Goal: Check status: Check status

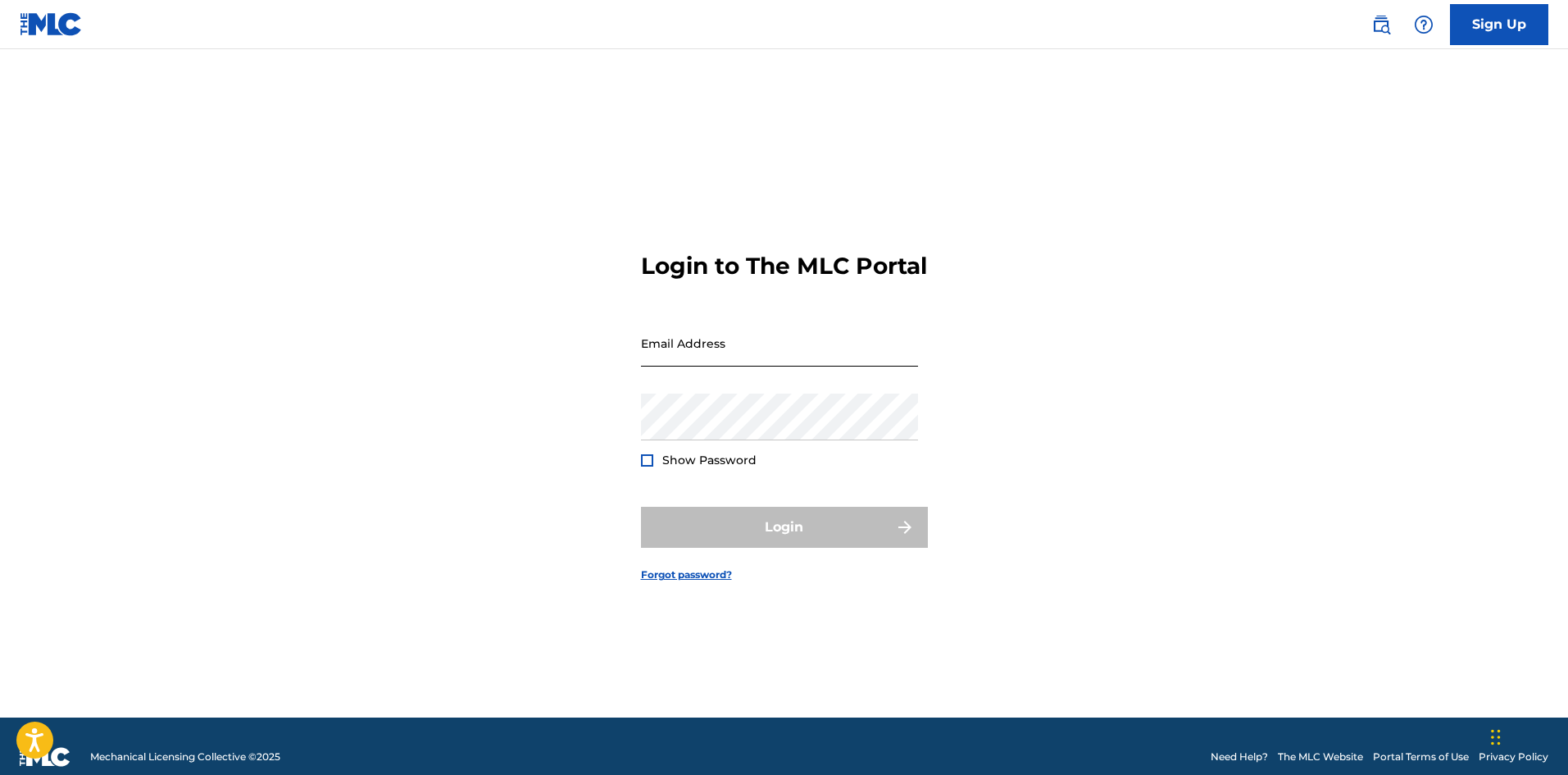
click at [694, 361] on input "Email Address" at bounding box center [779, 343] width 277 height 46
type input "[EMAIL_ADDRESS][DOMAIN_NAME]"
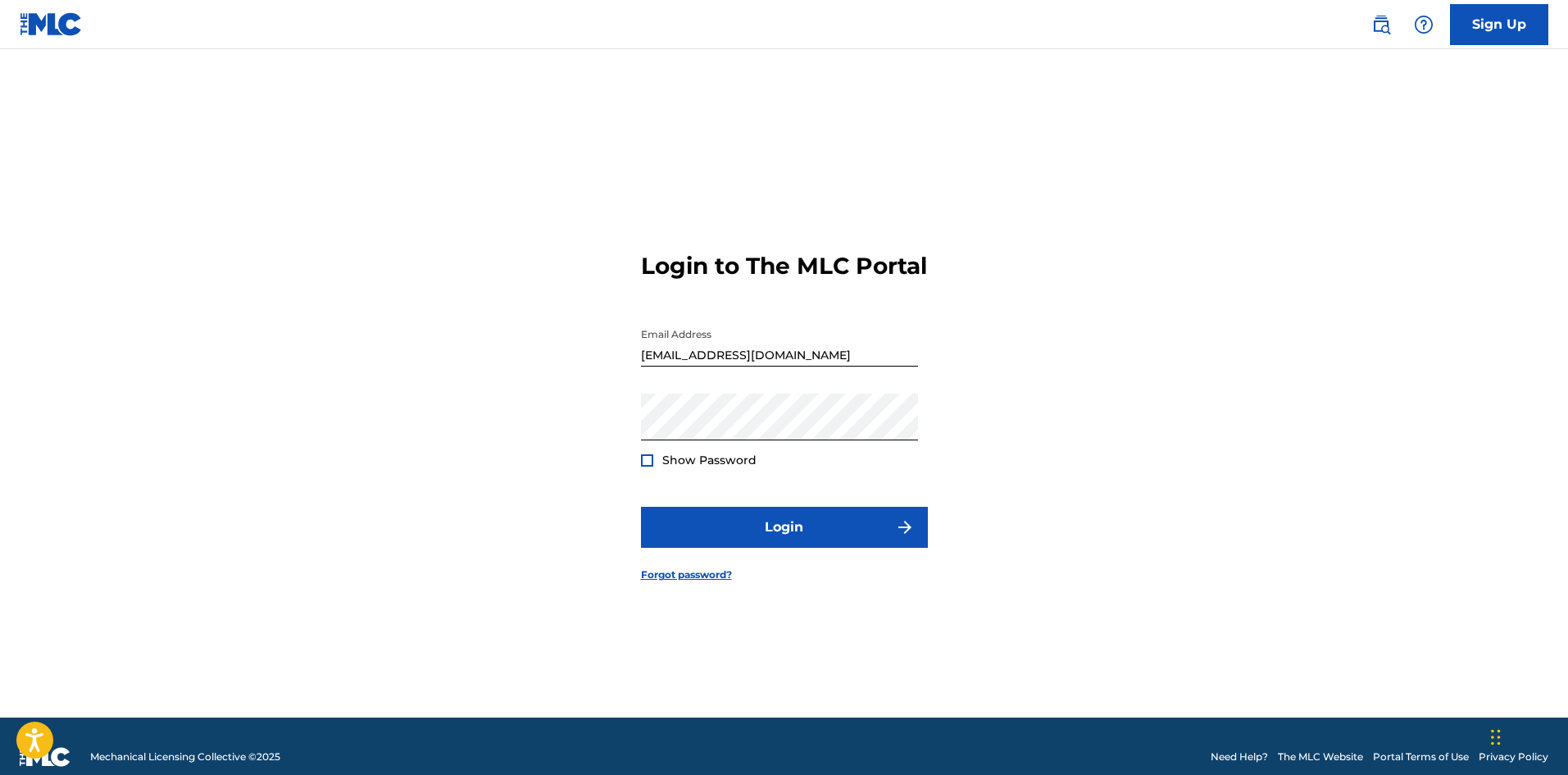
click at [646, 467] on div at bounding box center [647, 460] width 12 height 12
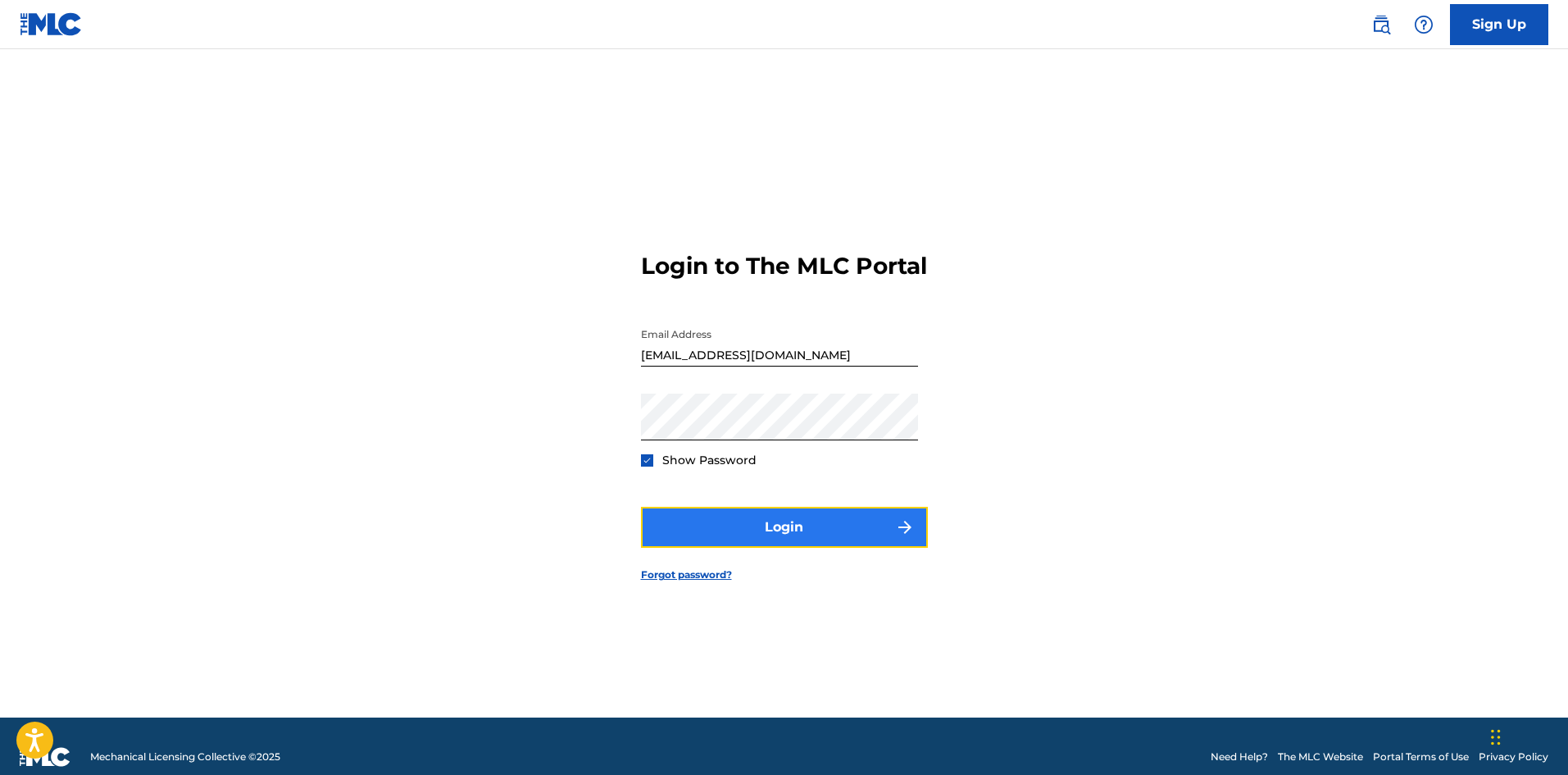
click at [774, 537] on button "Login" at bounding box center [784, 527] width 287 height 41
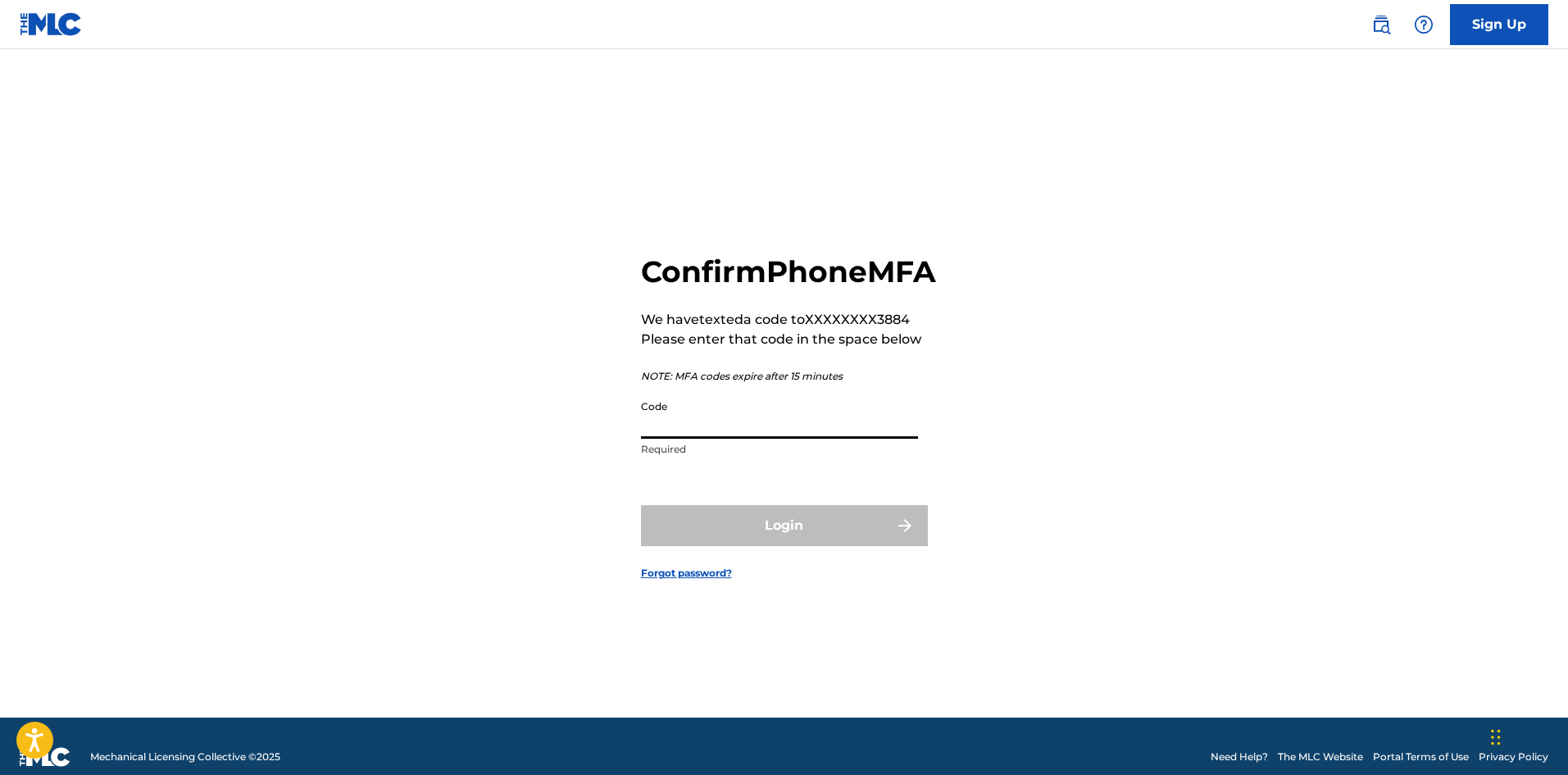
click at [719, 439] on input "Code" at bounding box center [779, 414] width 277 height 46
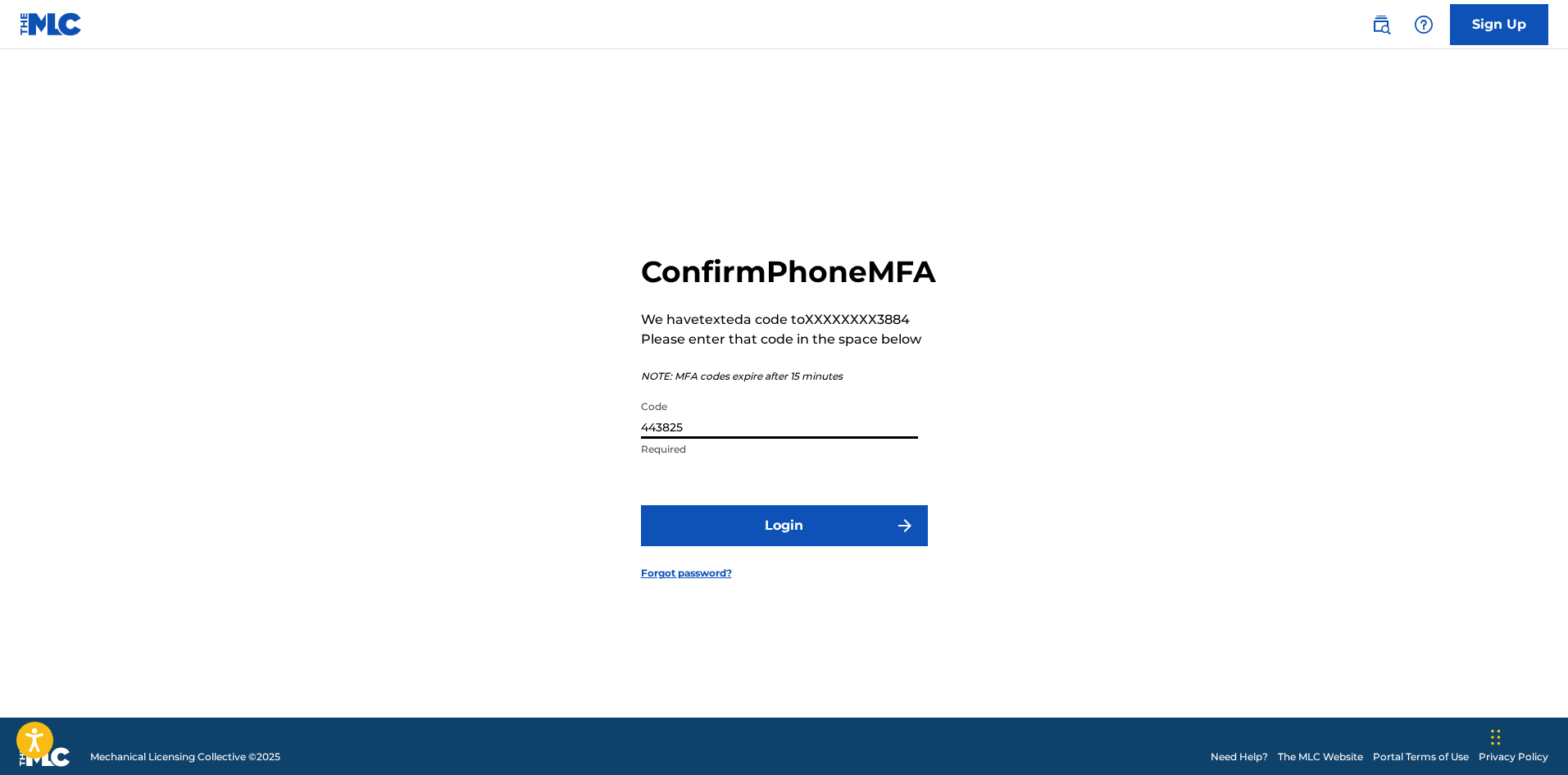
type input "443825"
click at [641, 505] on button "Login" at bounding box center [784, 525] width 287 height 41
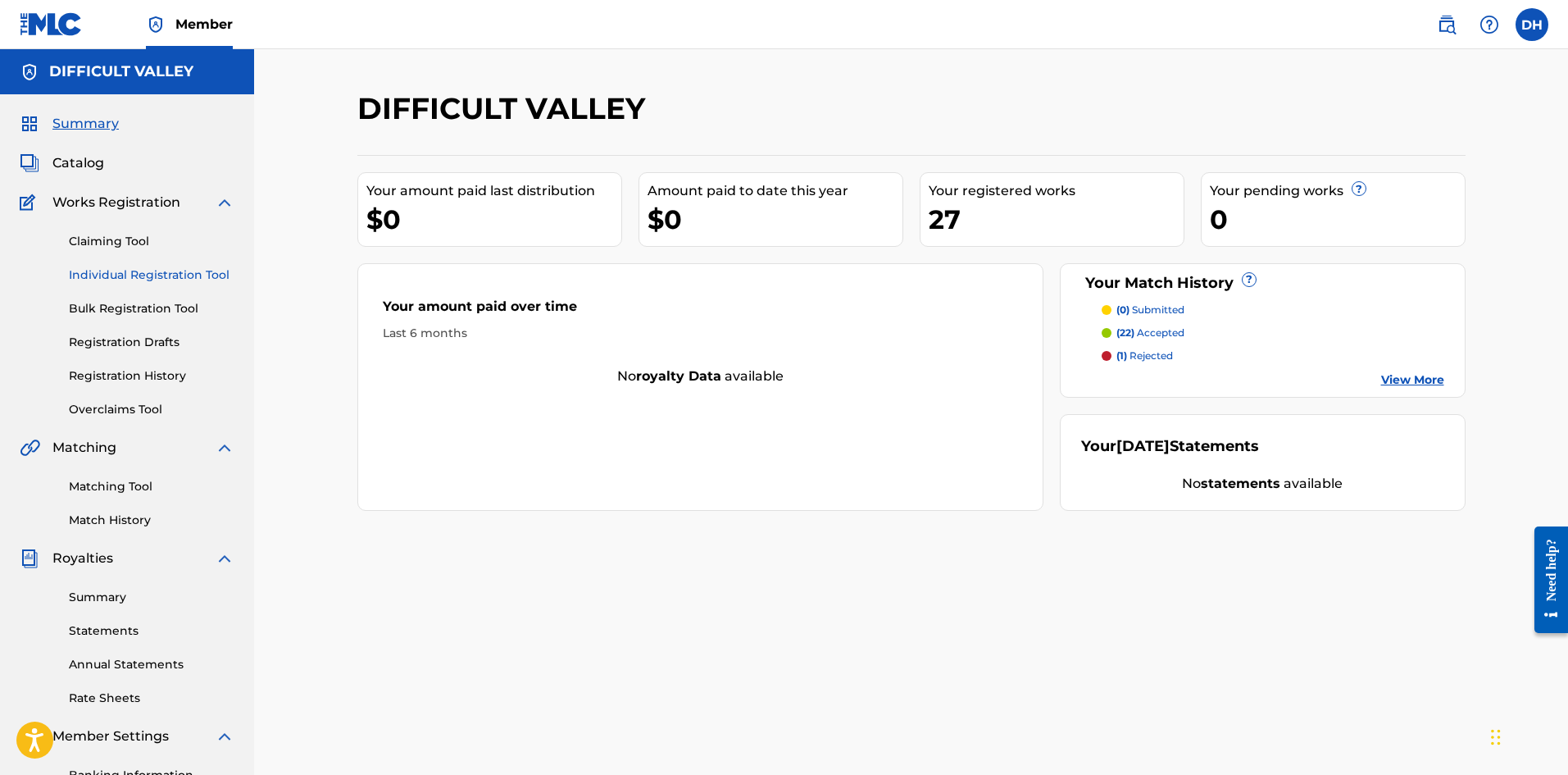
click at [113, 279] on link "Individual Registration Tool" at bounding box center [152, 275] width 166 height 17
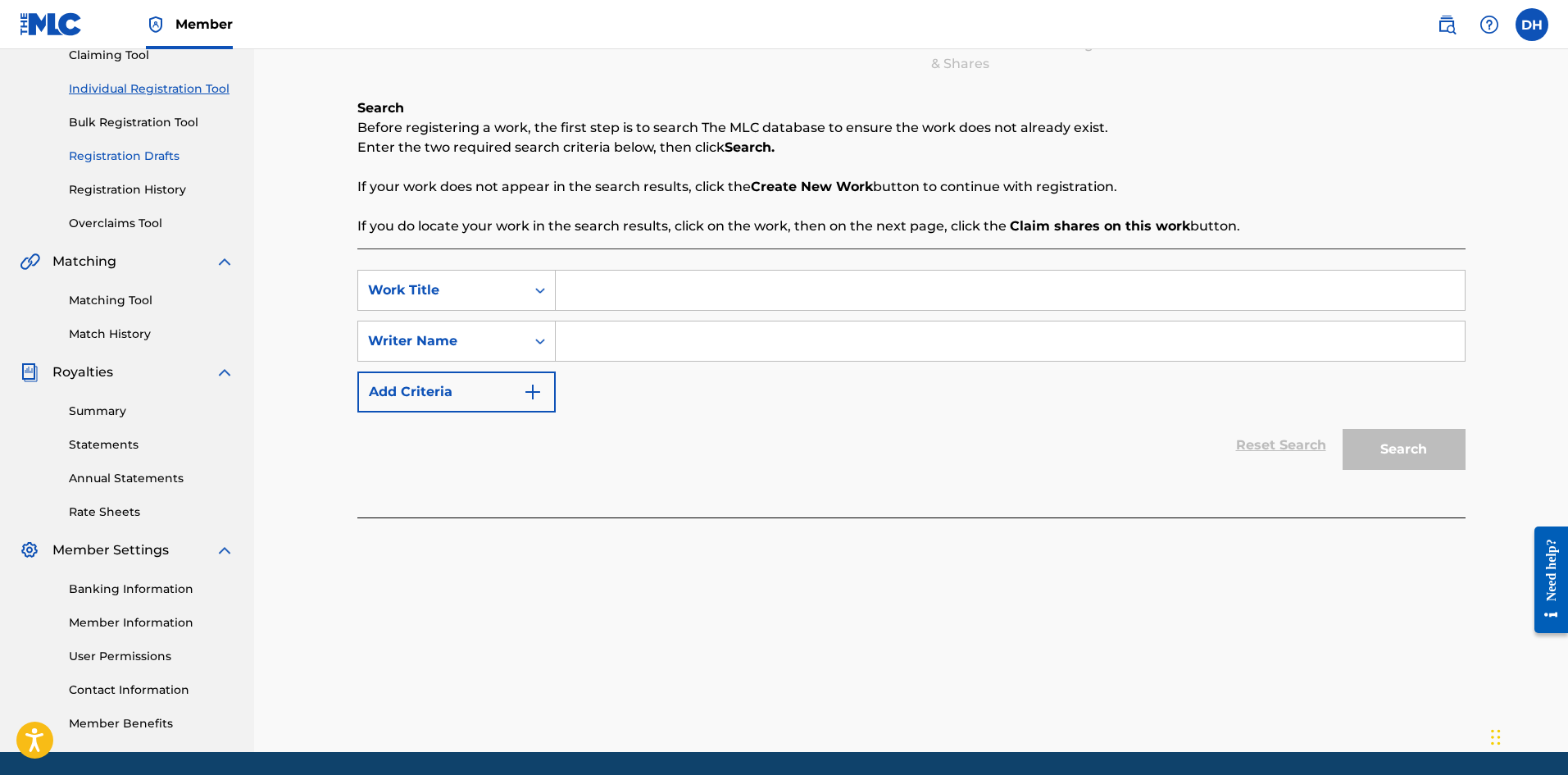
scroll to position [160, 0]
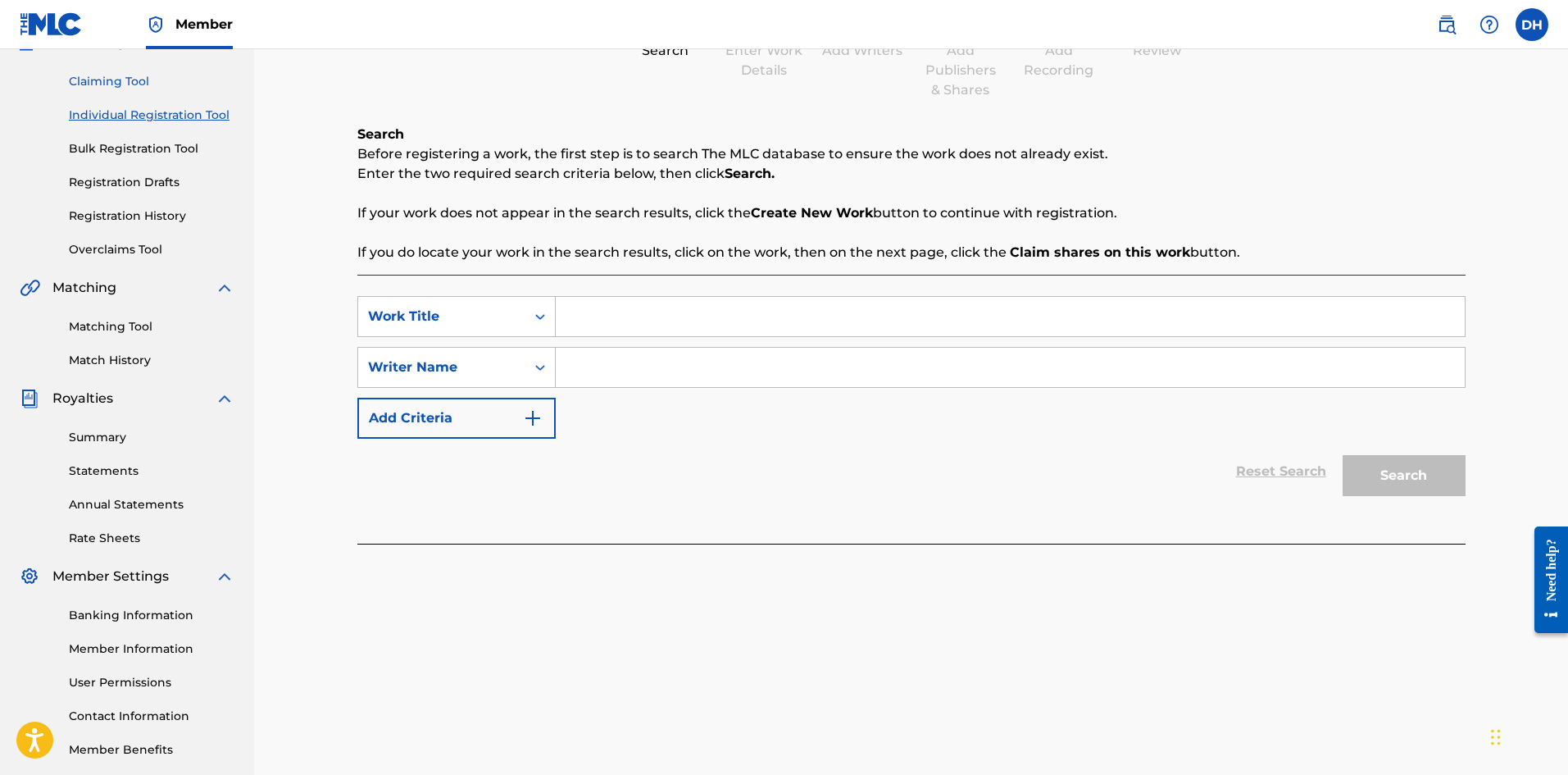
click at [140, 80] on link "Claiming Tool" at bounding box center [152, 82] width 166 height 17
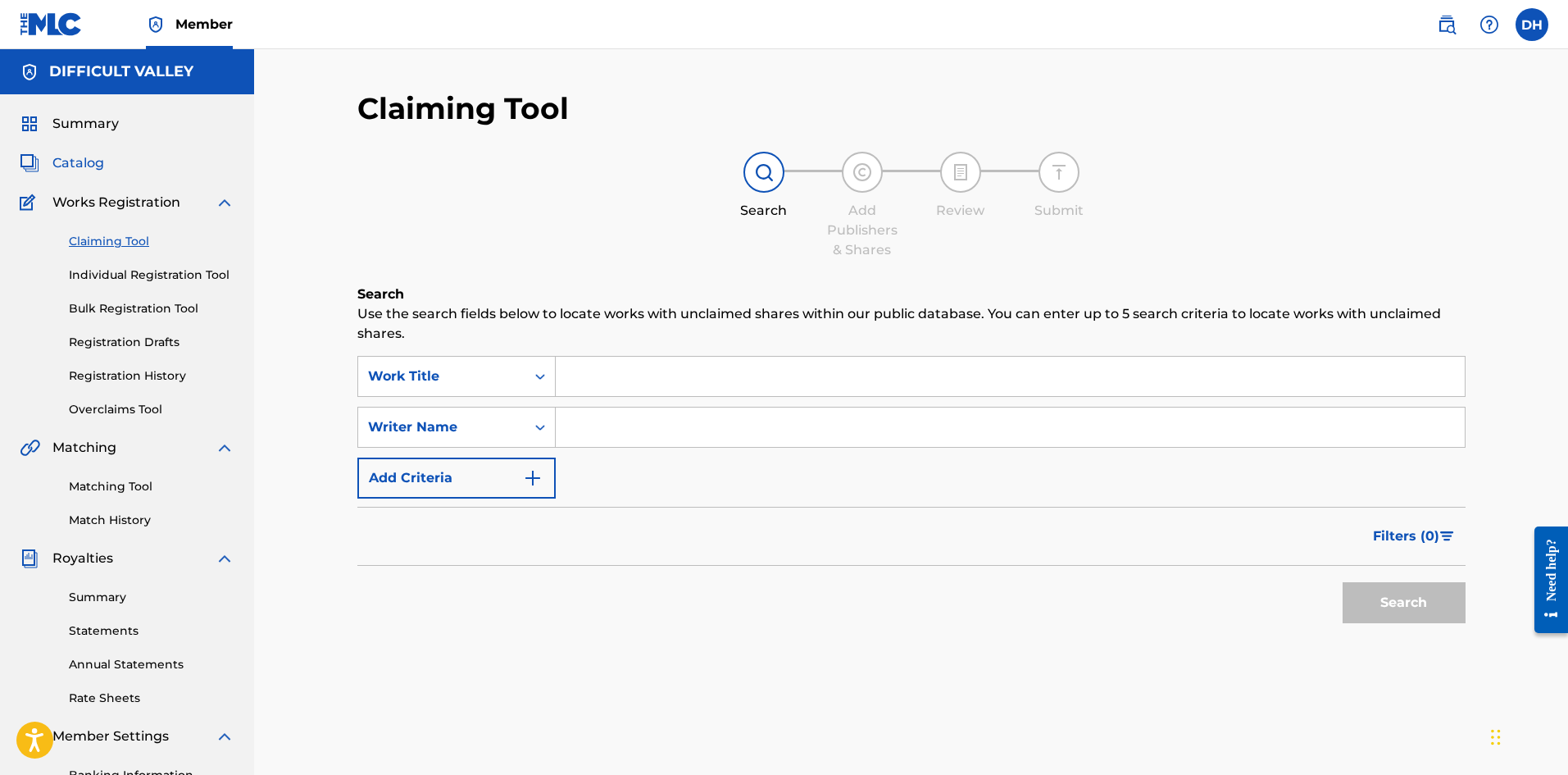
click at [100, 163] on span "Catalog" at bounding box center [78, 163] width 52 height 20
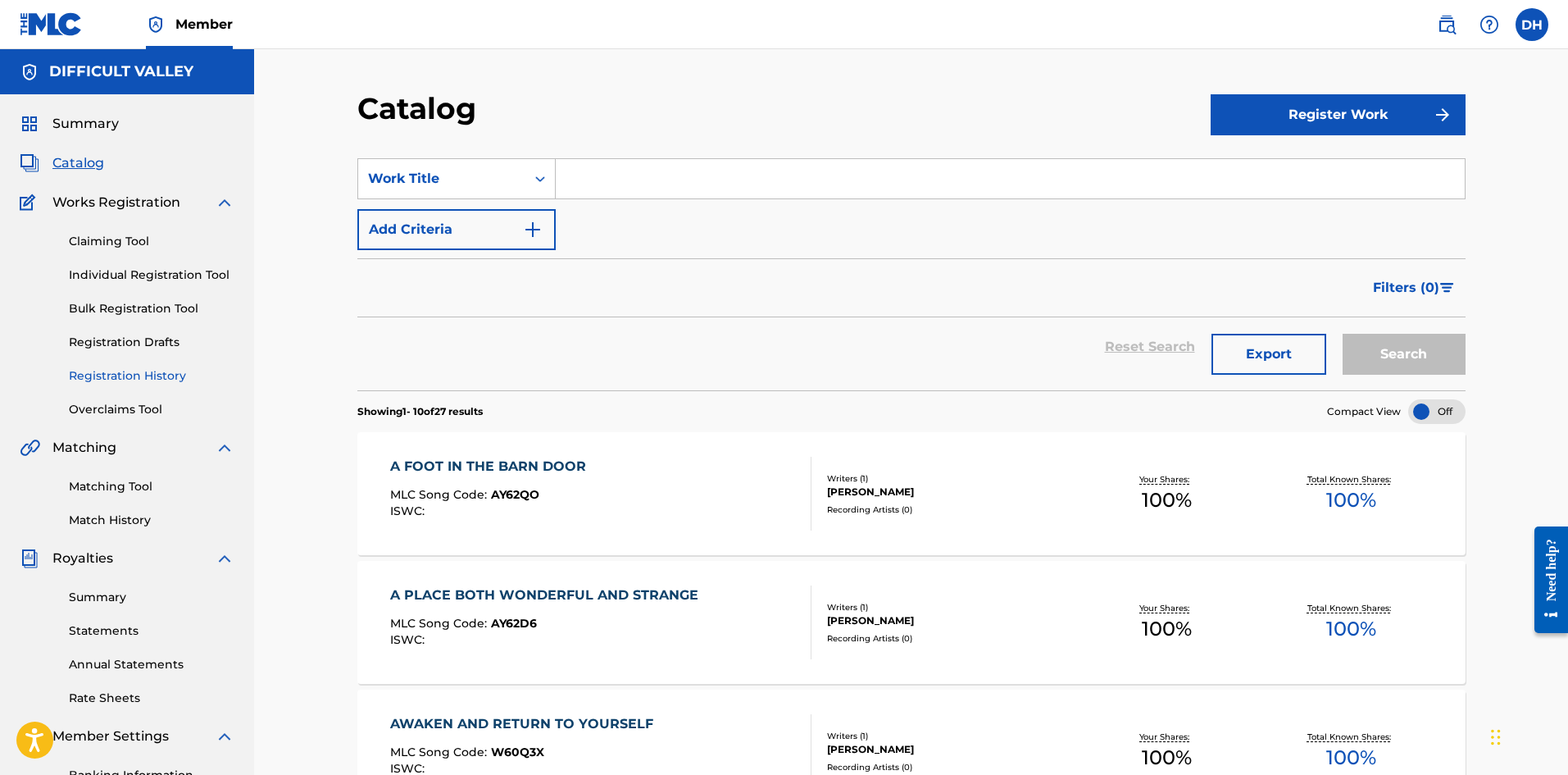
click at [142, 377] on link "Registration History" at bounding box center [152, 376] width 166 height 17
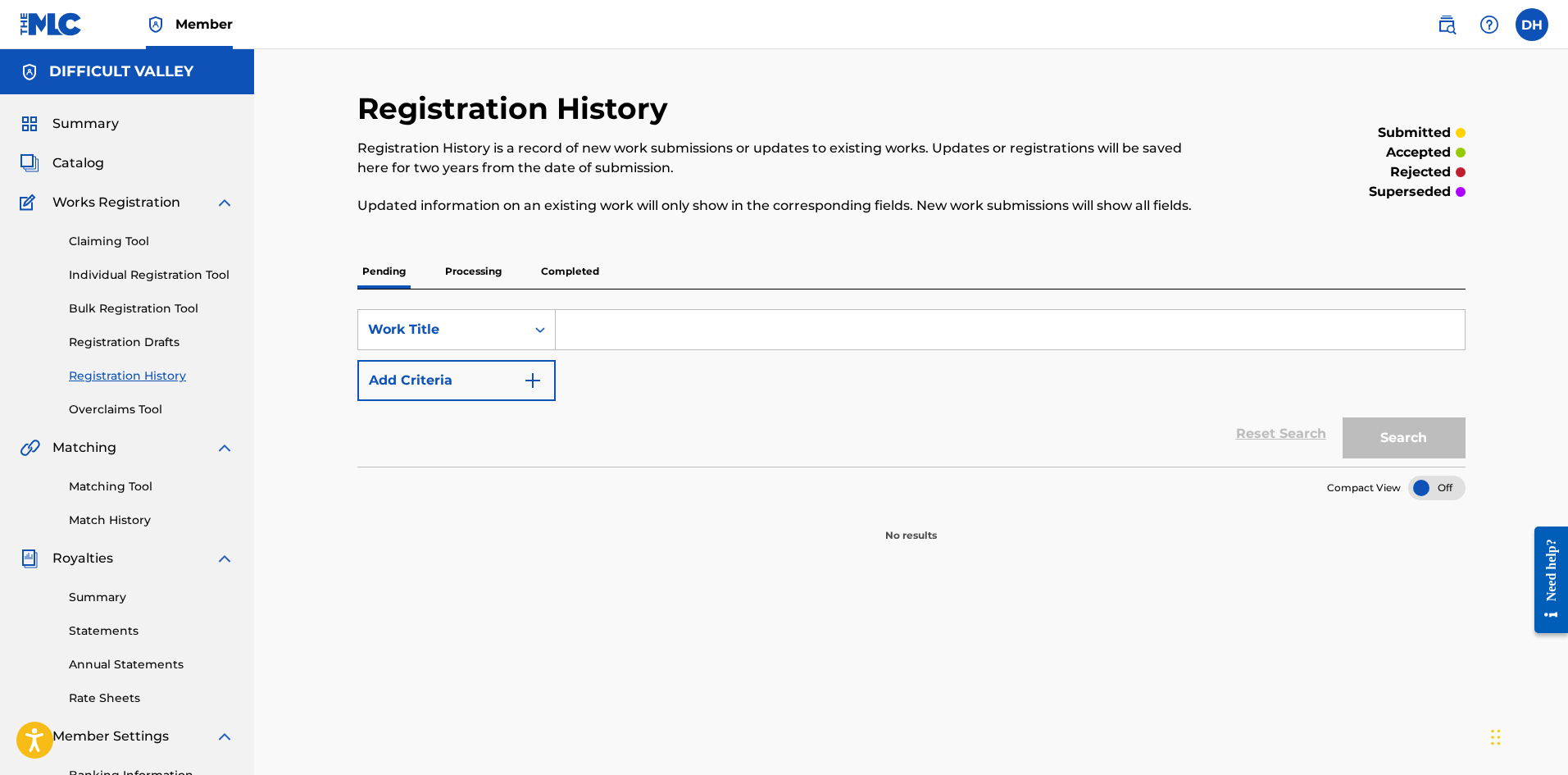
click at [462, 269] on p "Processing" at bounding box center [473, 271] width 66 height 34
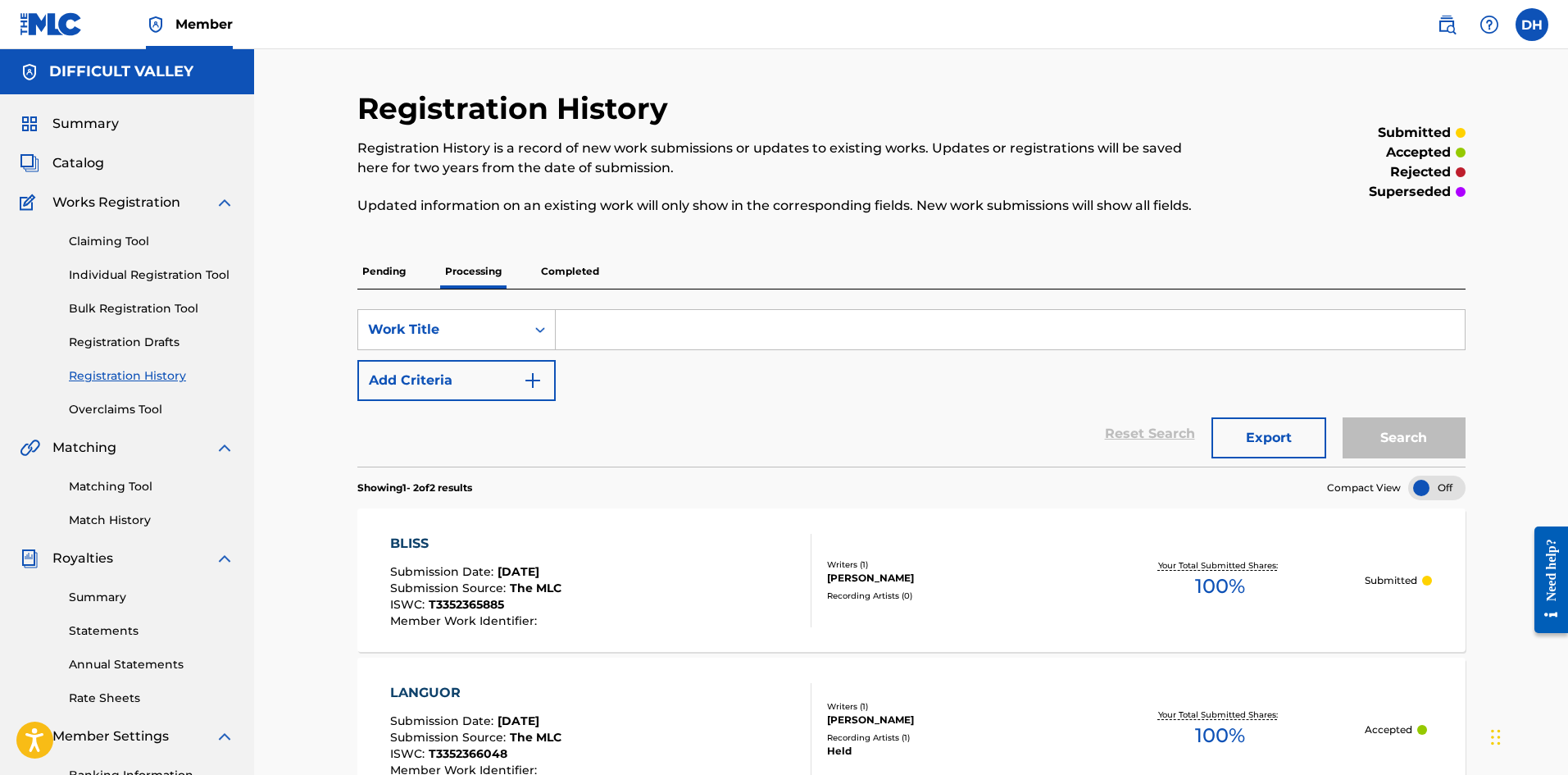
click at [568, 281] on p "Completed" at bounding box center [570, 271] width 68 height 34
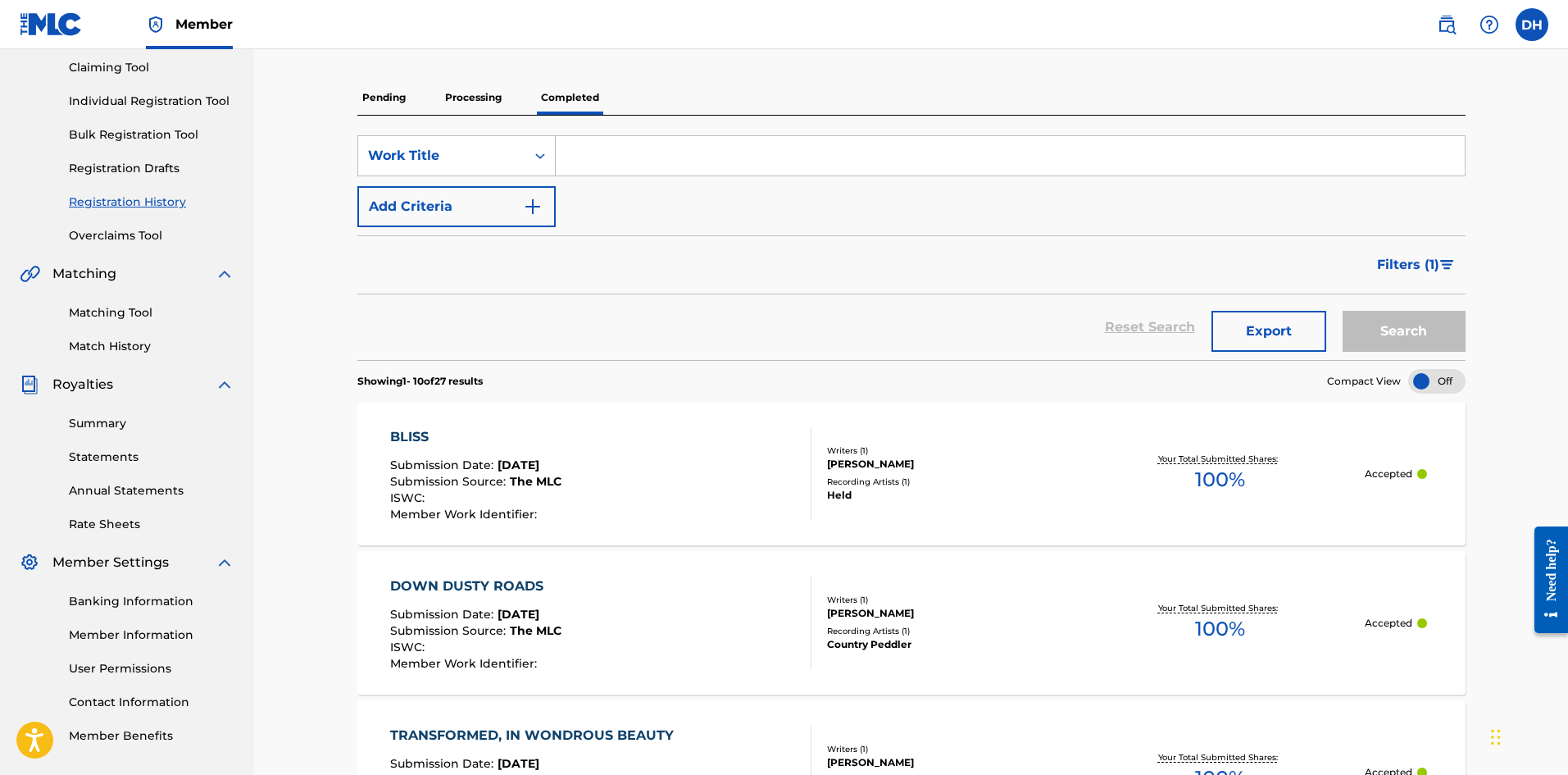
scroll to position [328, 0]
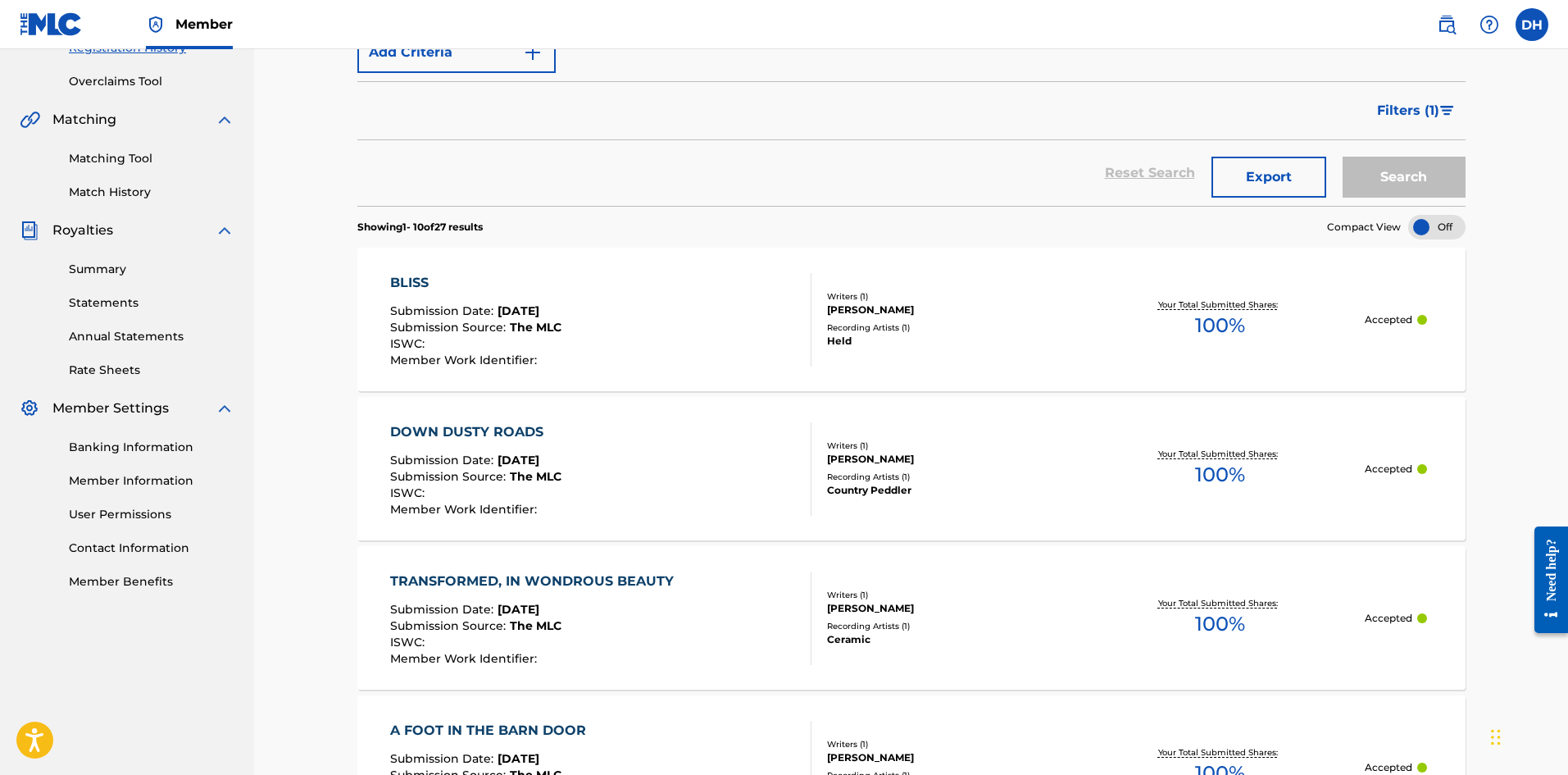
click at [415, 278] on div "BLISS" at bounding box center [476, 282] width 171 height 20
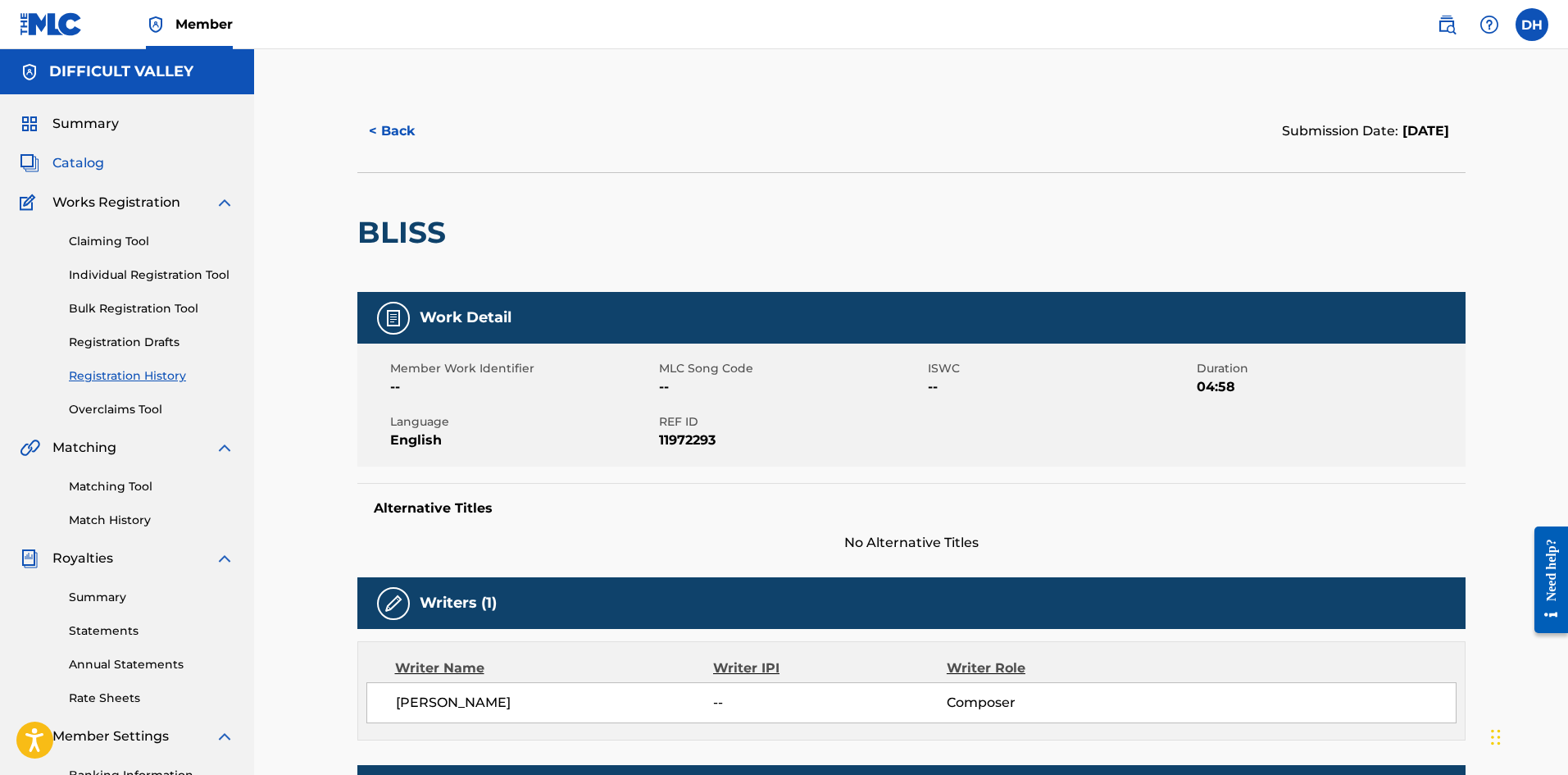
click at [88, 166] on span "Catalog" at bounding box center [78, 163] width 52 height 20
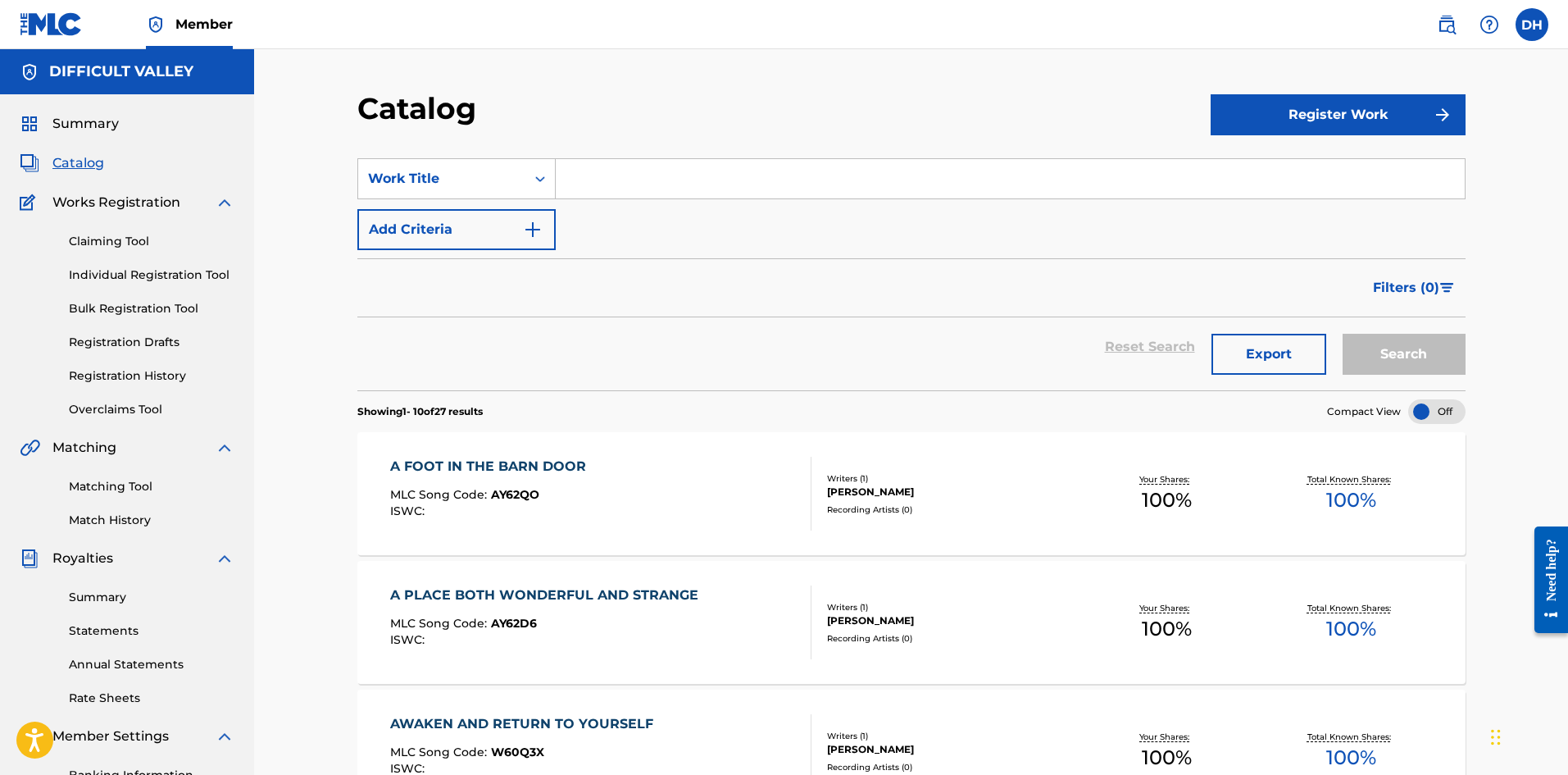
click at [627, 192] on input "Search Form" at bounding box center [1010, 178] width 909 height 39
type input "languor"
click at [1343, 334] on button "Search" at bounding box center [1404, 354] width 123 height 41
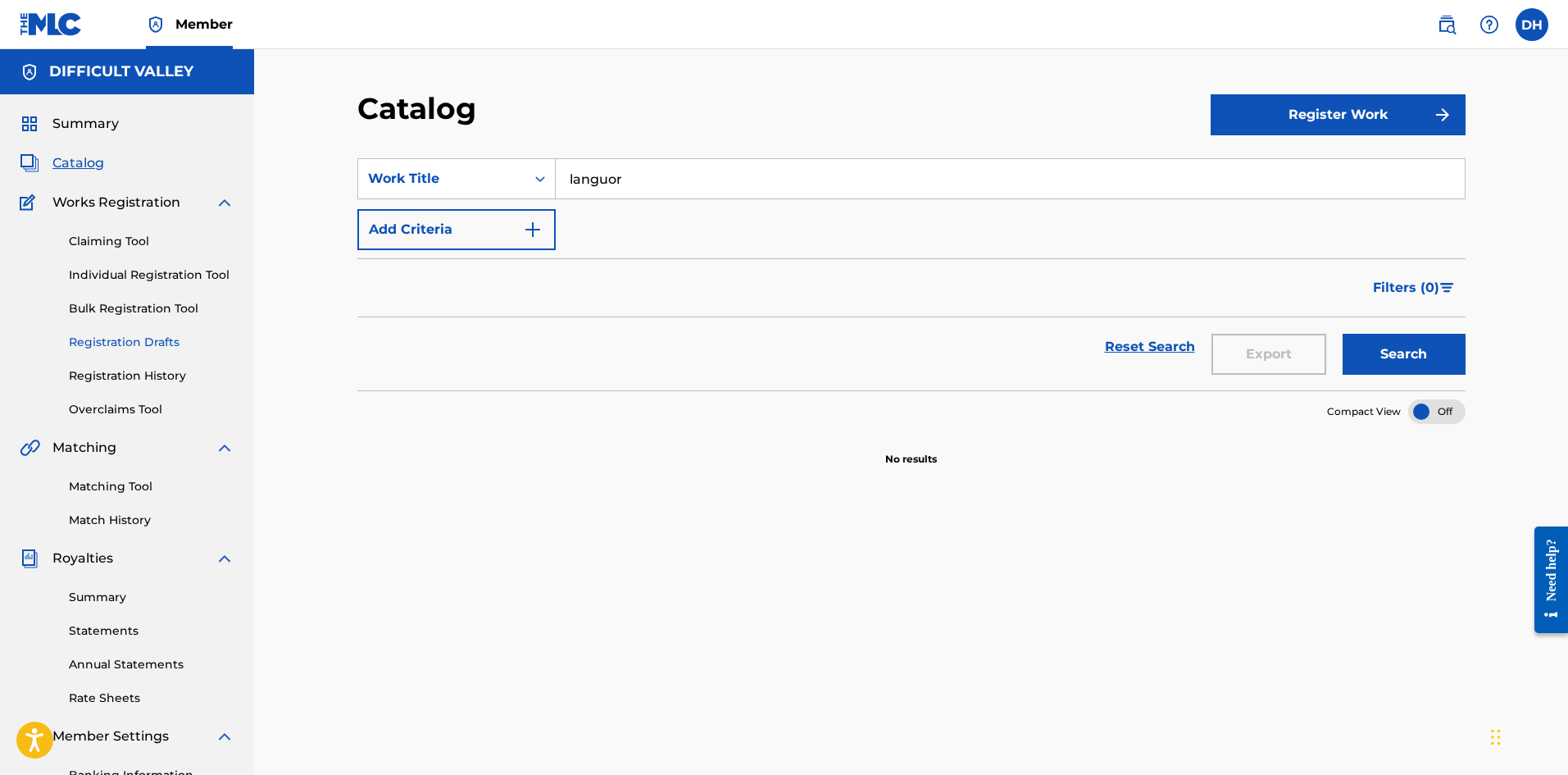
click at [145, 342] on link "Registration Drafts" at bounding box center [152, 343] width 166 height 17
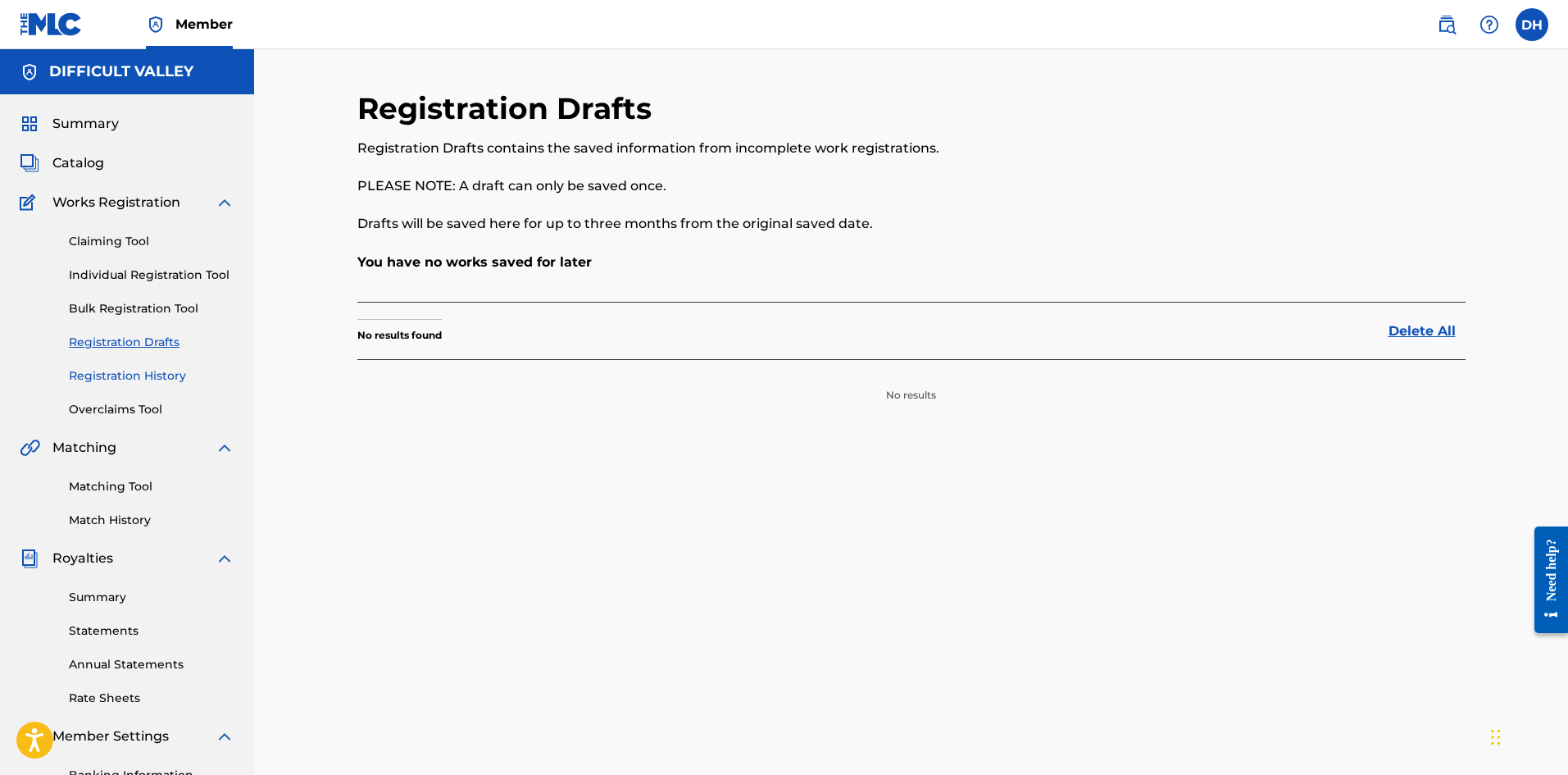
click at [142, 377] on link "Registration History" at bounding box center [152, 376] width 166 height 17
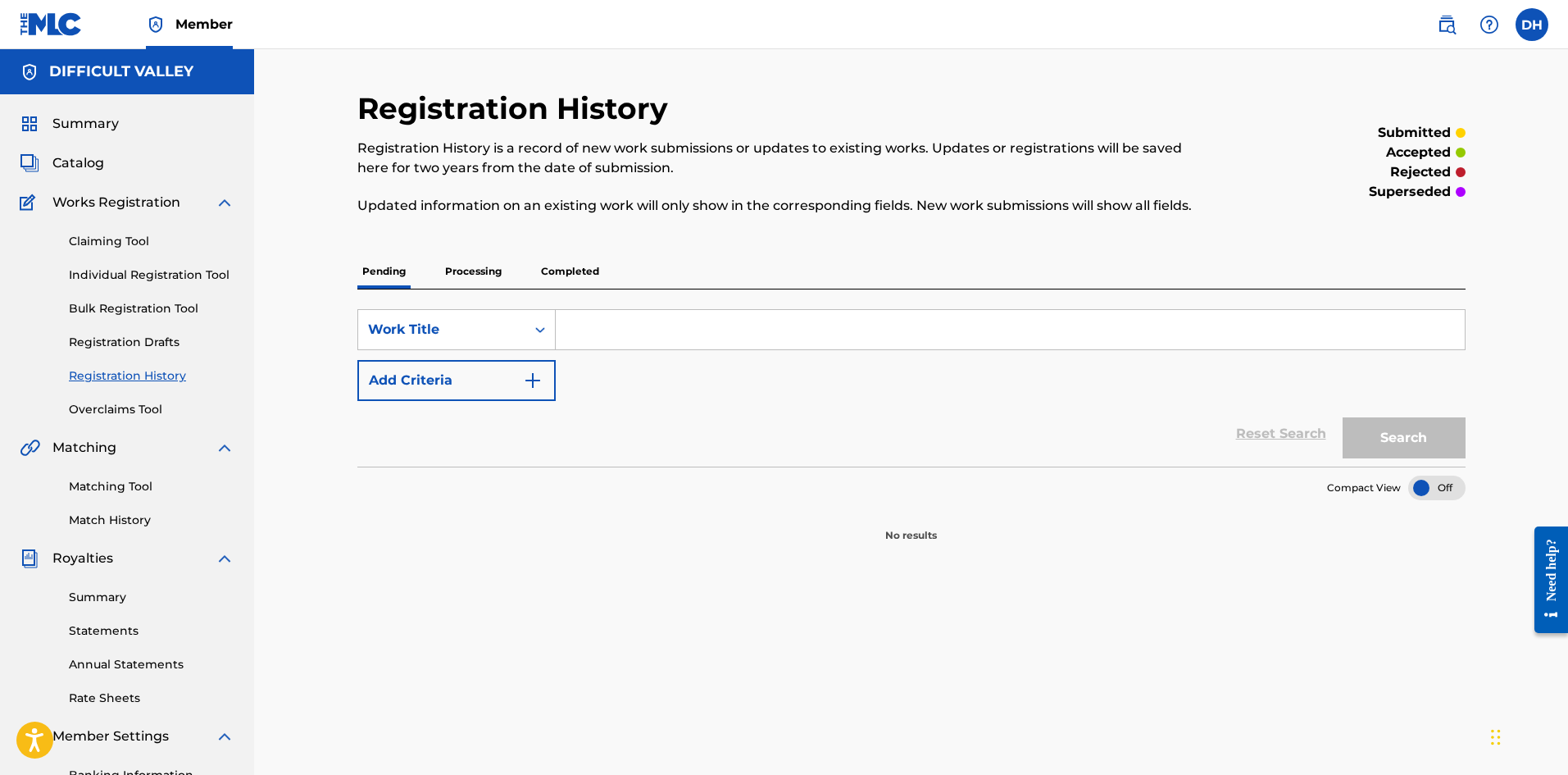
click at [522, 259] on div "Pending Processing Completed" at bounding box center [911, 271] width 1109 height 34
click at [549, 260] on p "Completed" at bounding box center [570, 271] width 68 height 34
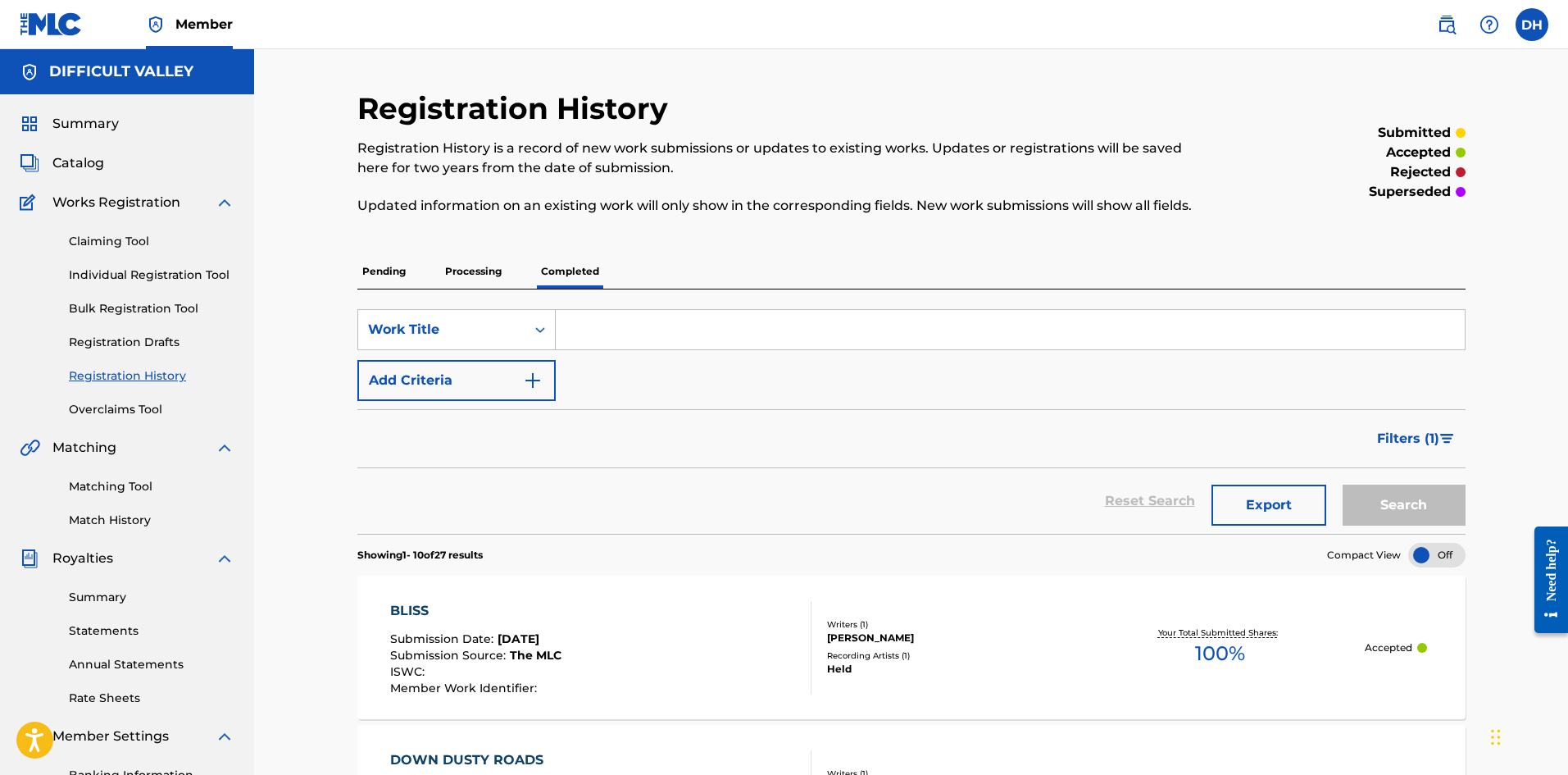
click at [485, 272] on p "Processing" at bounding box center [473, 271] width 66 height 34
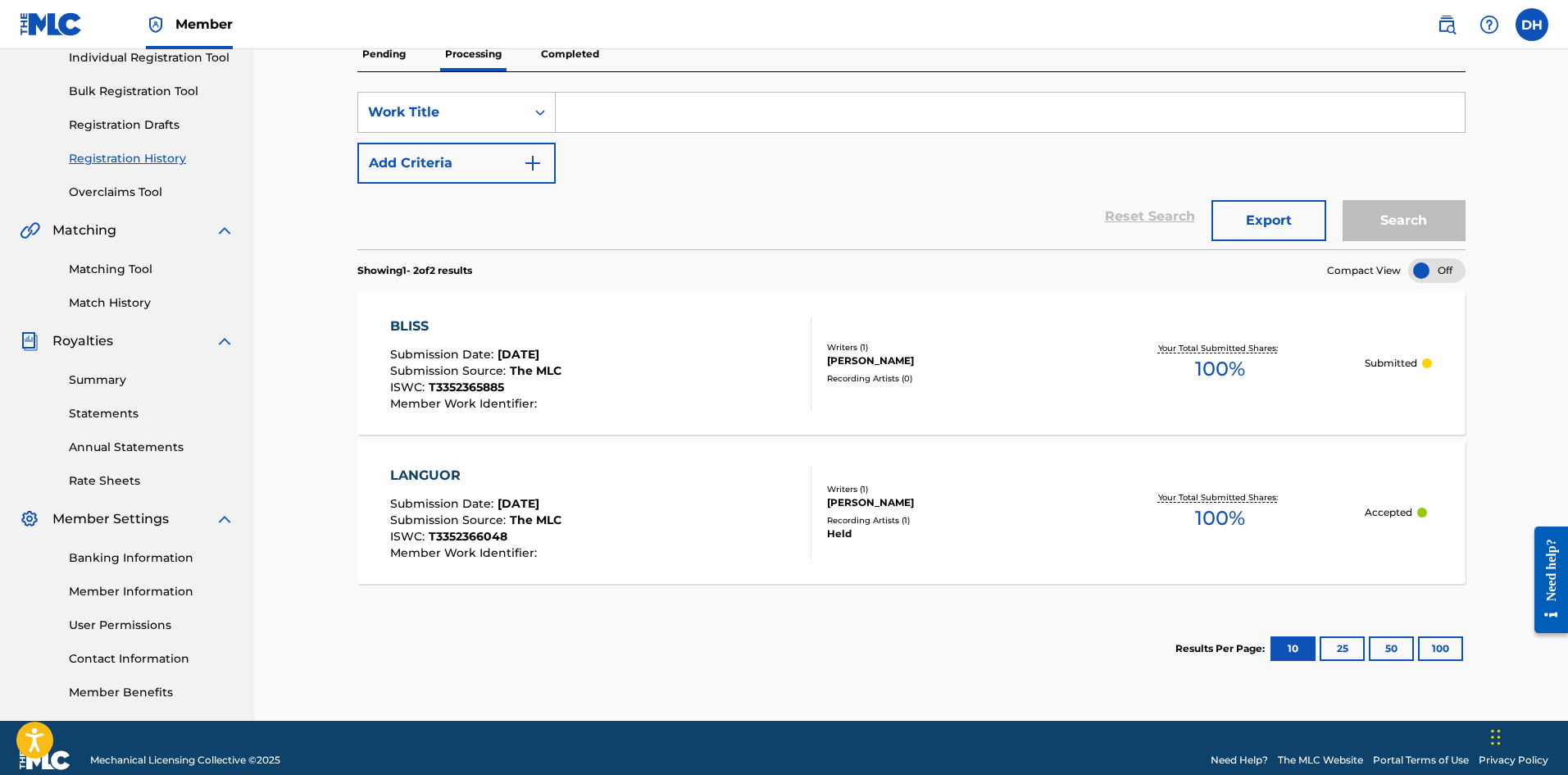
scroll to position [242, 0]
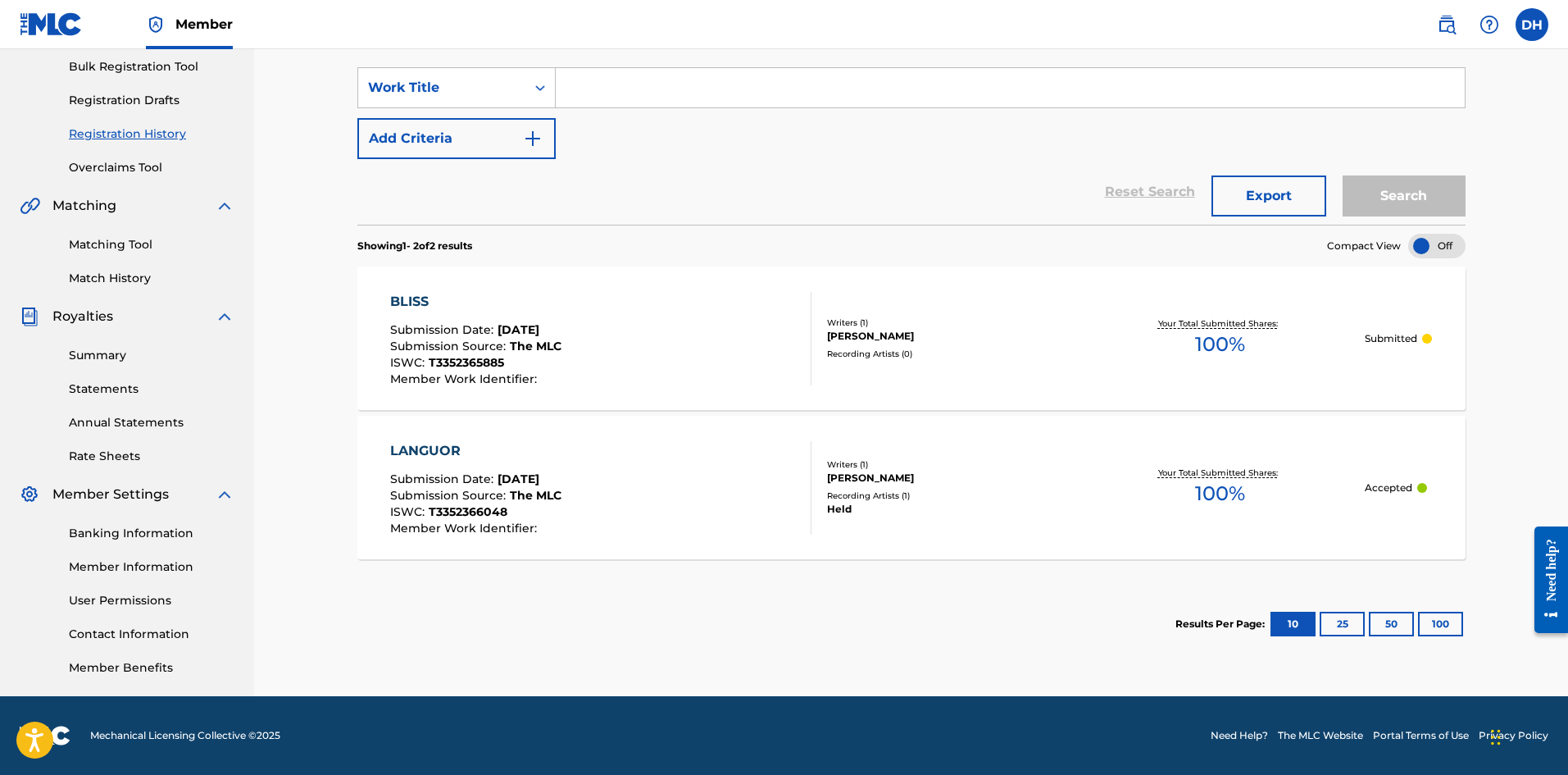
click at [435, 454] on div "LANGUOR" at bounding box center [476, 451] width 171 height 20
